Goal: Task Accomplishment & Management: Manage account settings

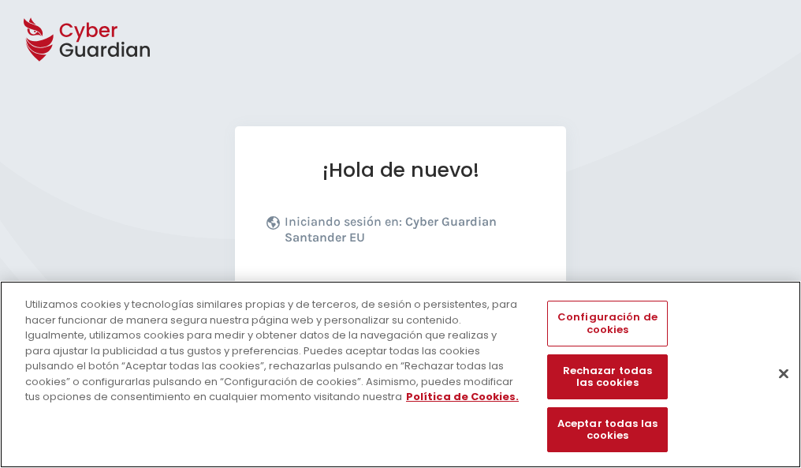
scroll to position [193, 0]
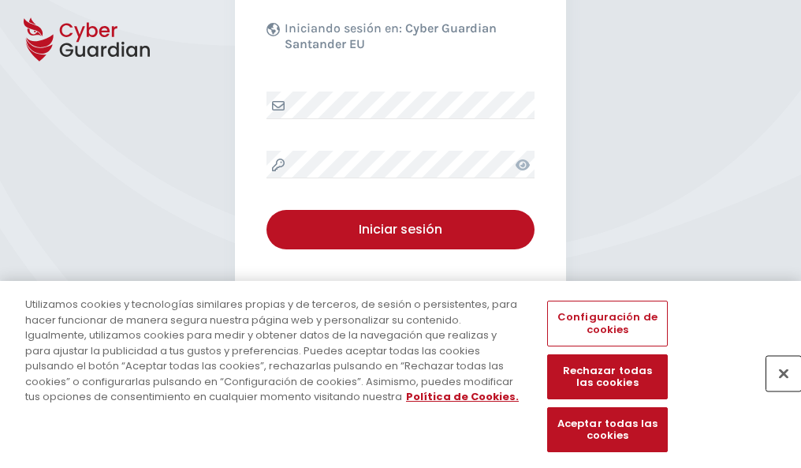
click at [776, 390] on button "Cerrar" at bounding box center [783, 373] width 35 height 35
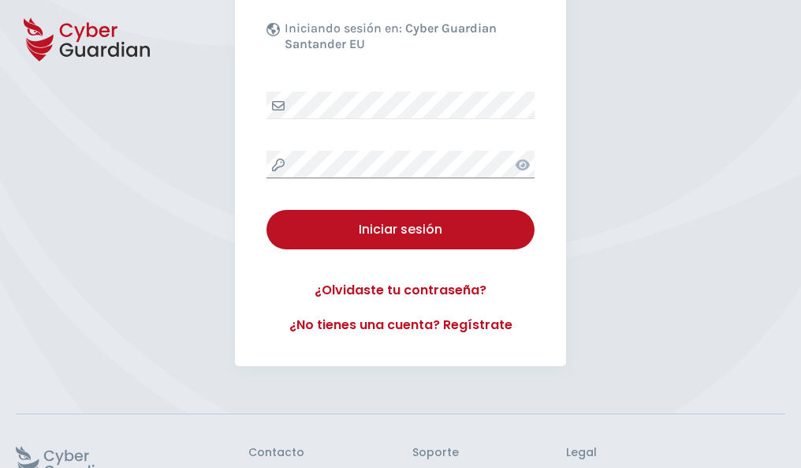
scroll to position [307, 0]
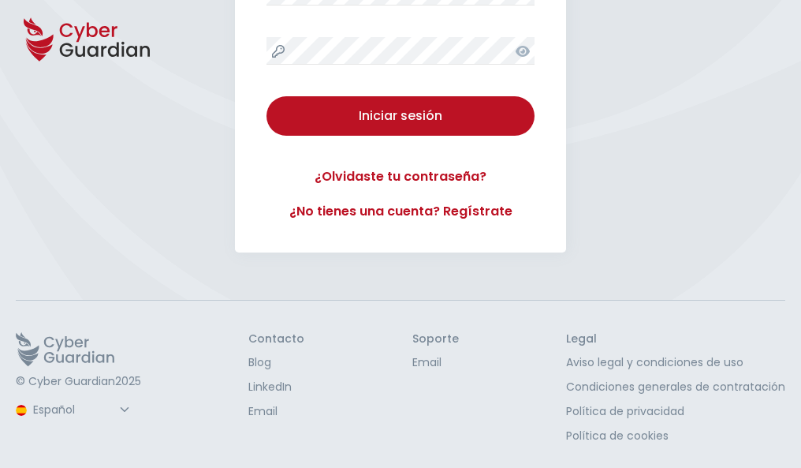
click at [267, 96] on button "Iniciar sesión" at bounding box center [401, 115] width 268 height 39
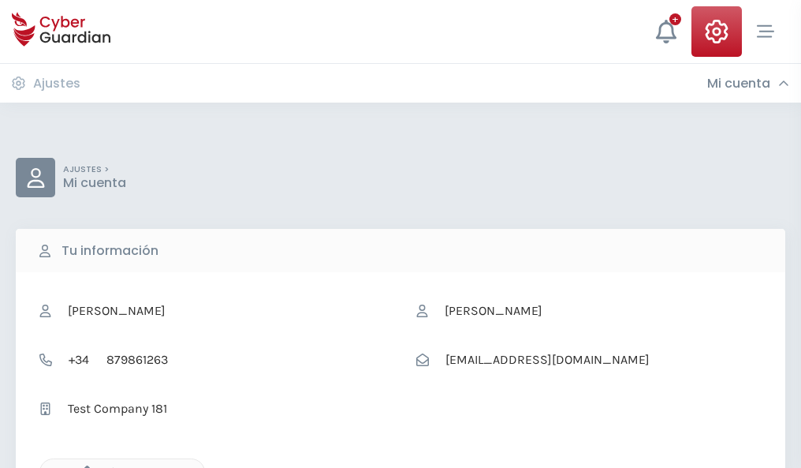
click at [83, 466] on icon "button" at bounding box center [82, 471] width 13 height 13
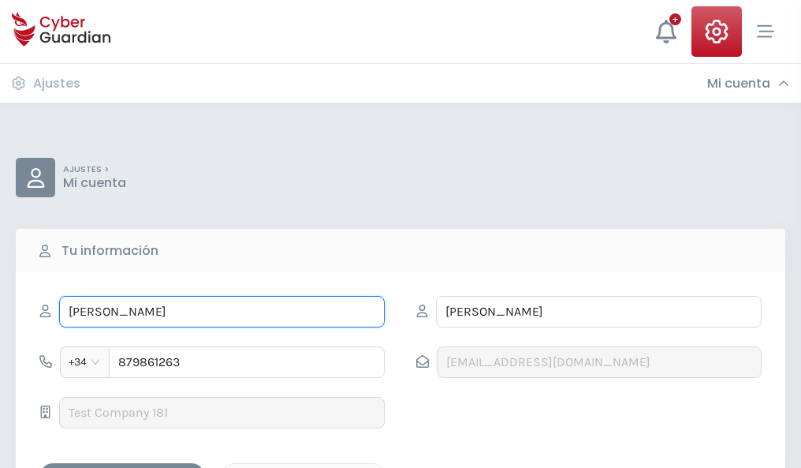
click at [222, 311] on input "BERTA" at bounding box center [222, 312] width 326 height 32
type input "B"
type input "Marcelo"
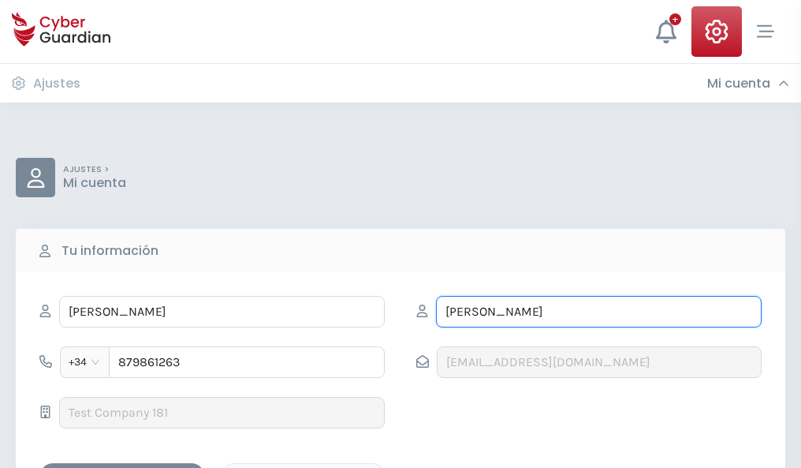
click at [599, 311] on input "OLLER" at bounding box center [599, 312] width 326 height 32
type input "O"
type input "Tur"
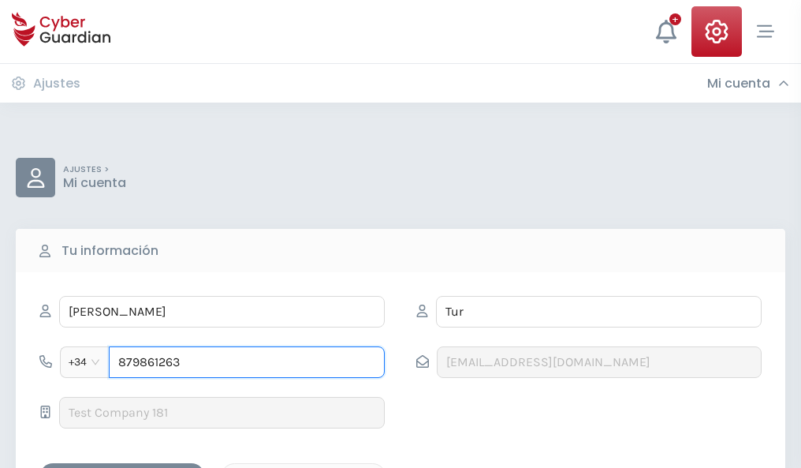
click at [247, 362] on input "879861263" at bounding box center [247, 362] width 276 height 32
type input "8"
type input "821304449"
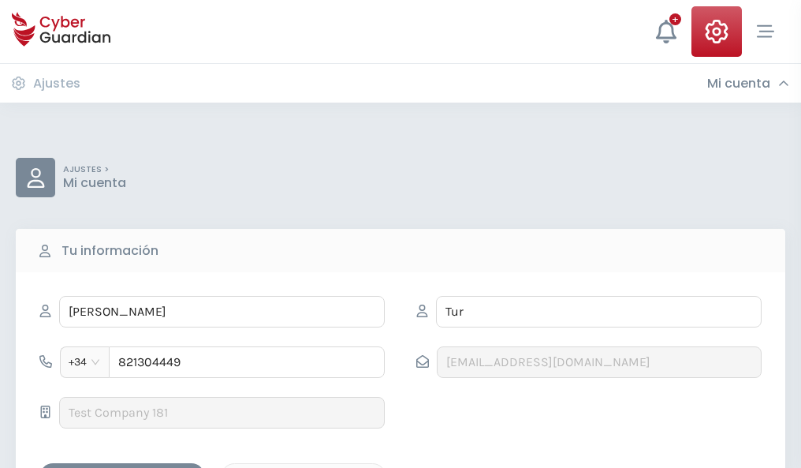
click at [122, 467] on div "Guardar cambios" at bounding box center [122, 477] width 142 height 20
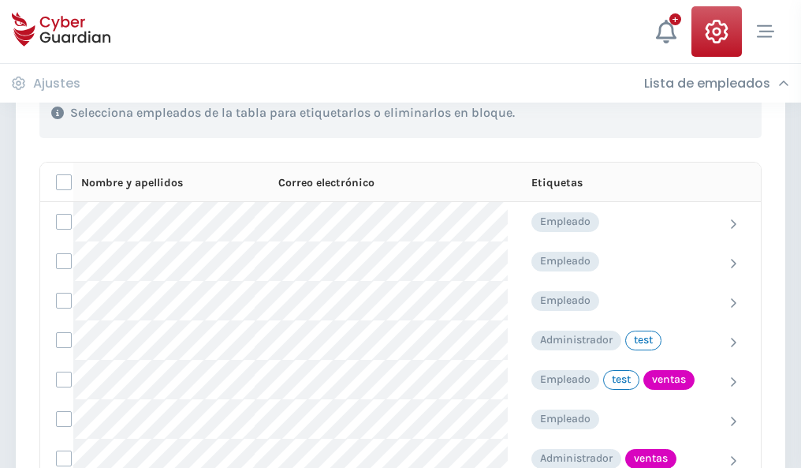
scroll to position [714, 0]
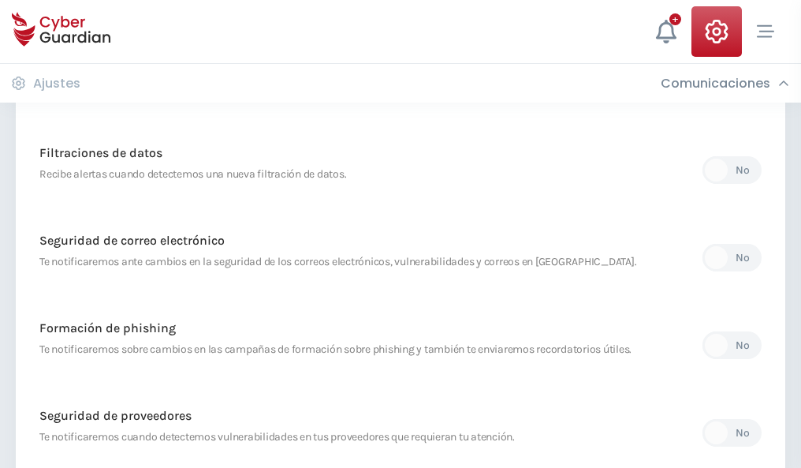
scroll to position [830, 0]
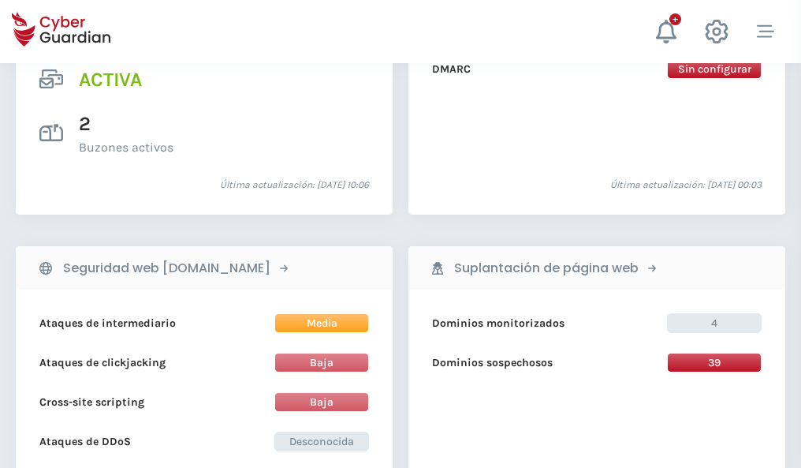
scroll to position [1602, 0]
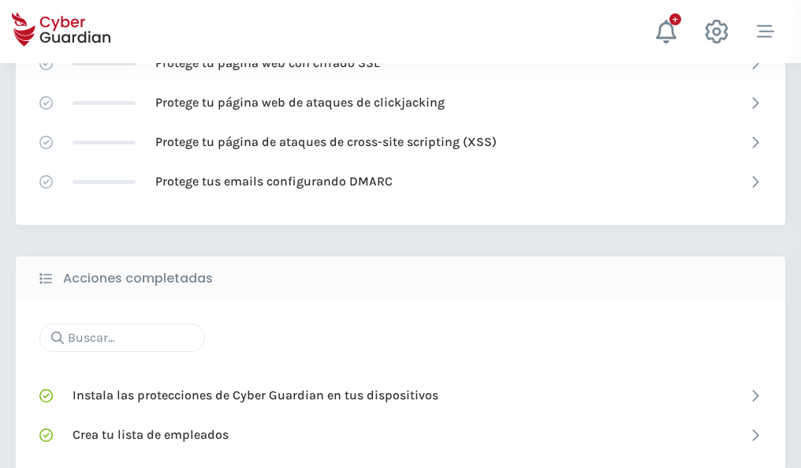
scroll to position [1050, 0]
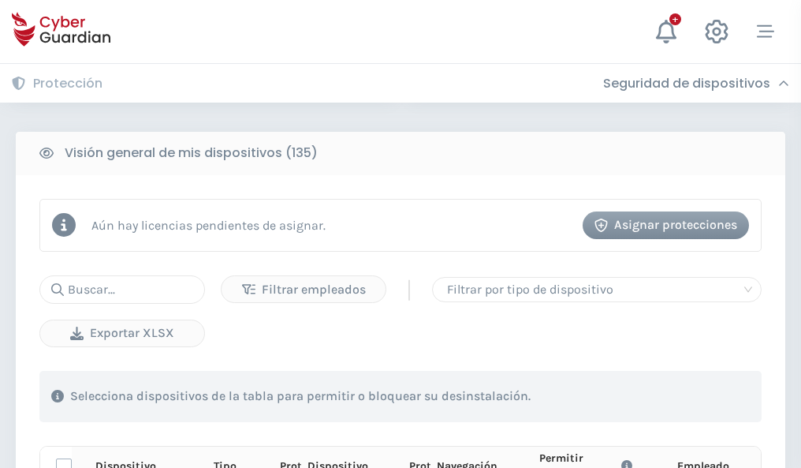
scroll to position [1393, 0]
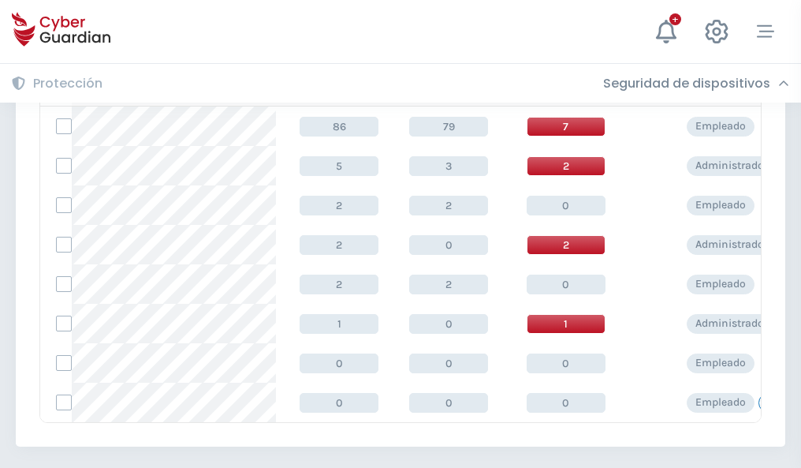
scroll to position [732, 0]
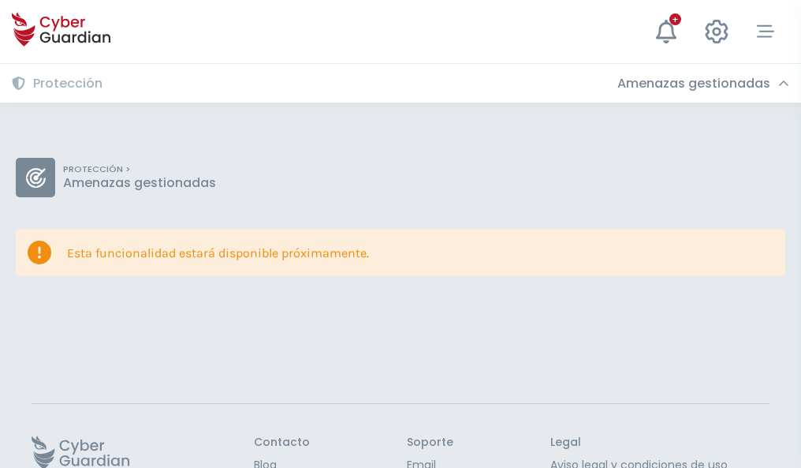
scroll to position [103, 0]
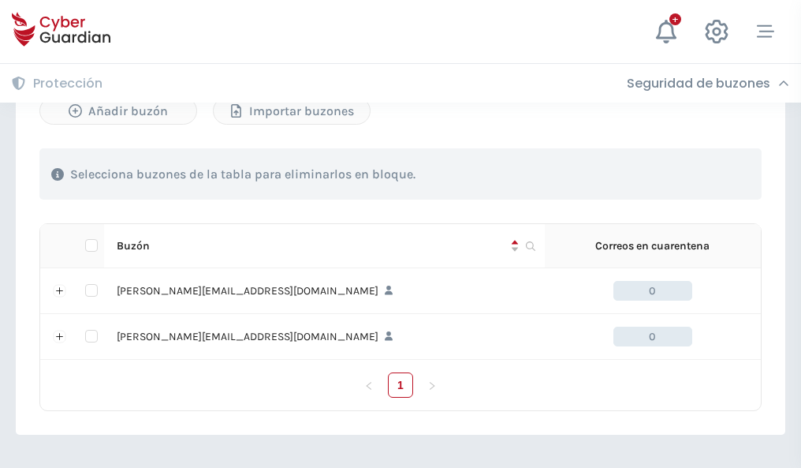
scroll to position [685, 0]
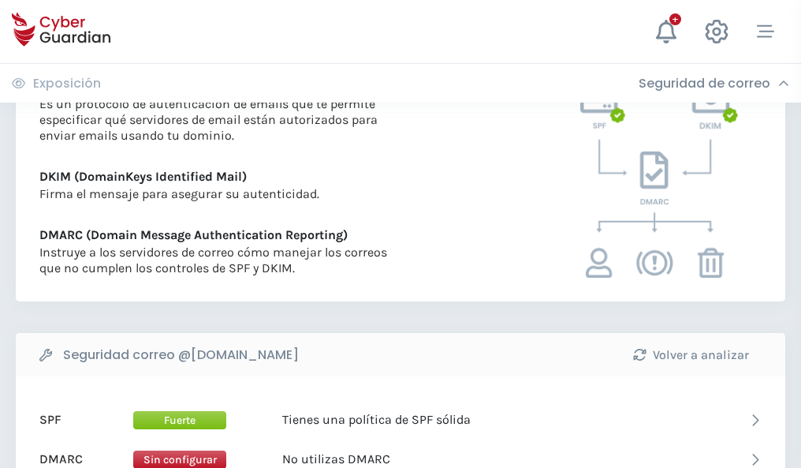
scroll to position [851, 0]
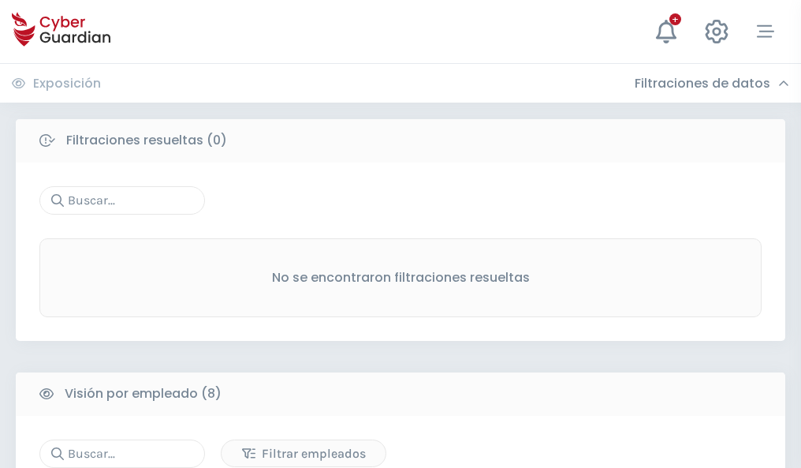
scroll to position [1344, 0]
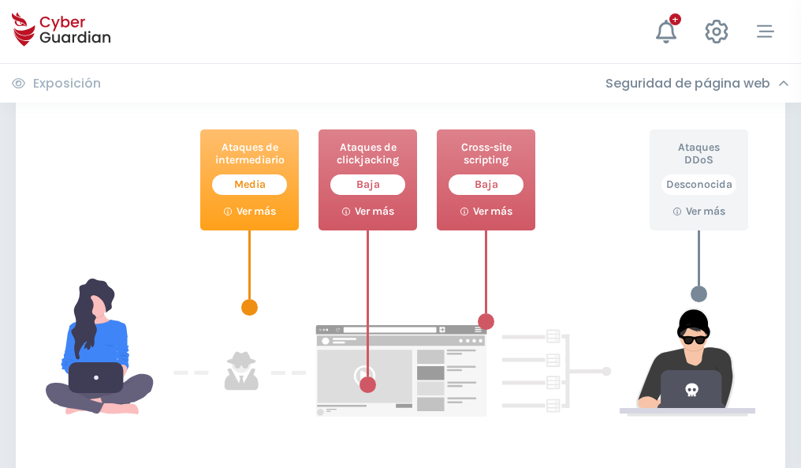
scroll to position [859, 0]
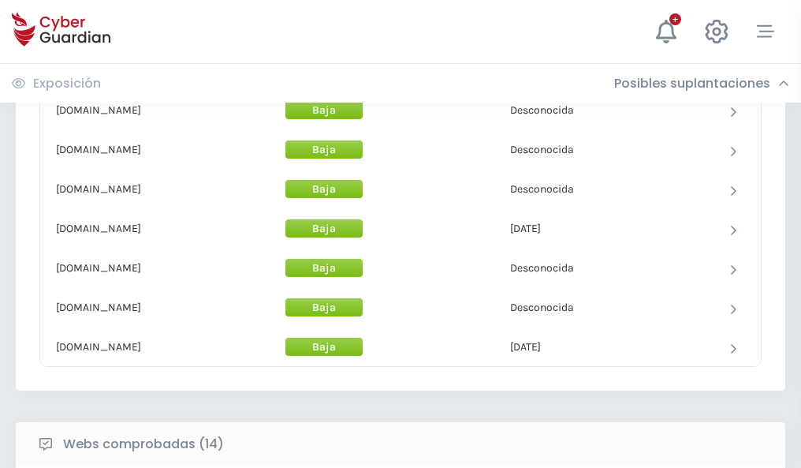
scroll to position [1538, 0]
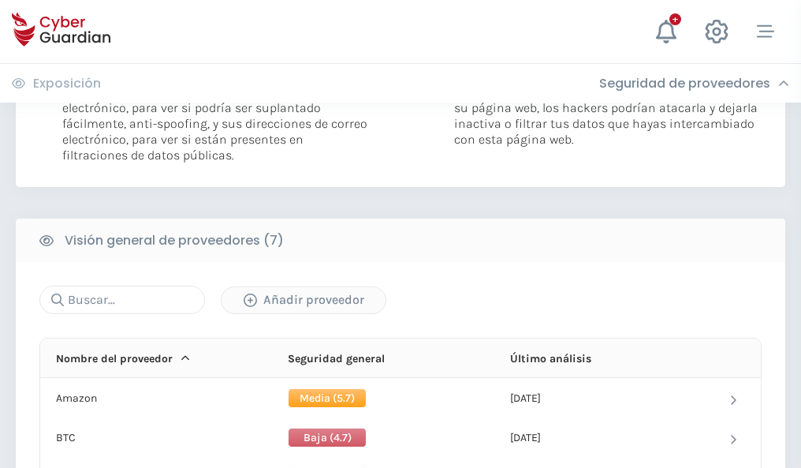
scroll to position [1056, 0]
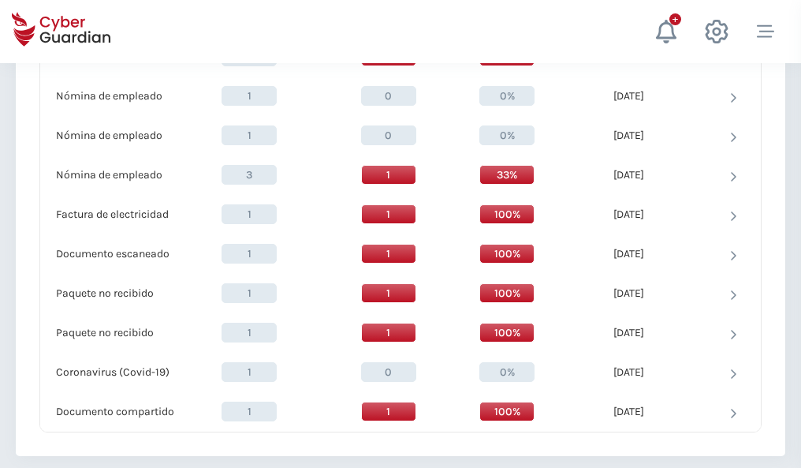
scroll to position [1635, 0]
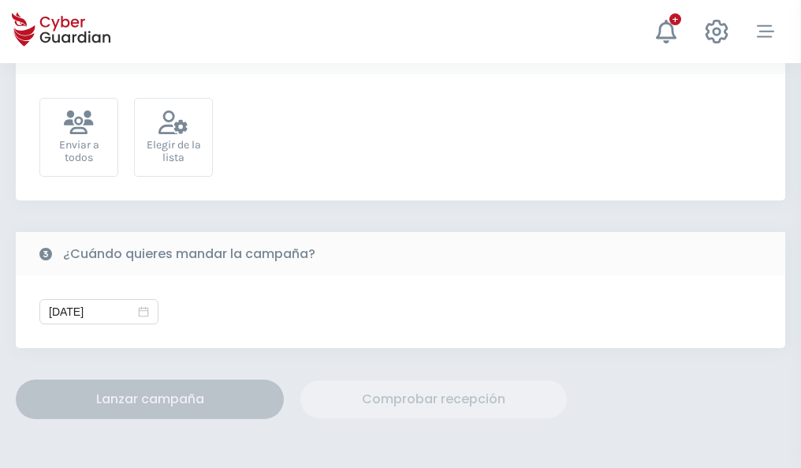
scroll to position [577, 0]
